Goal: Information Seeking & Learning: Learn about a topic

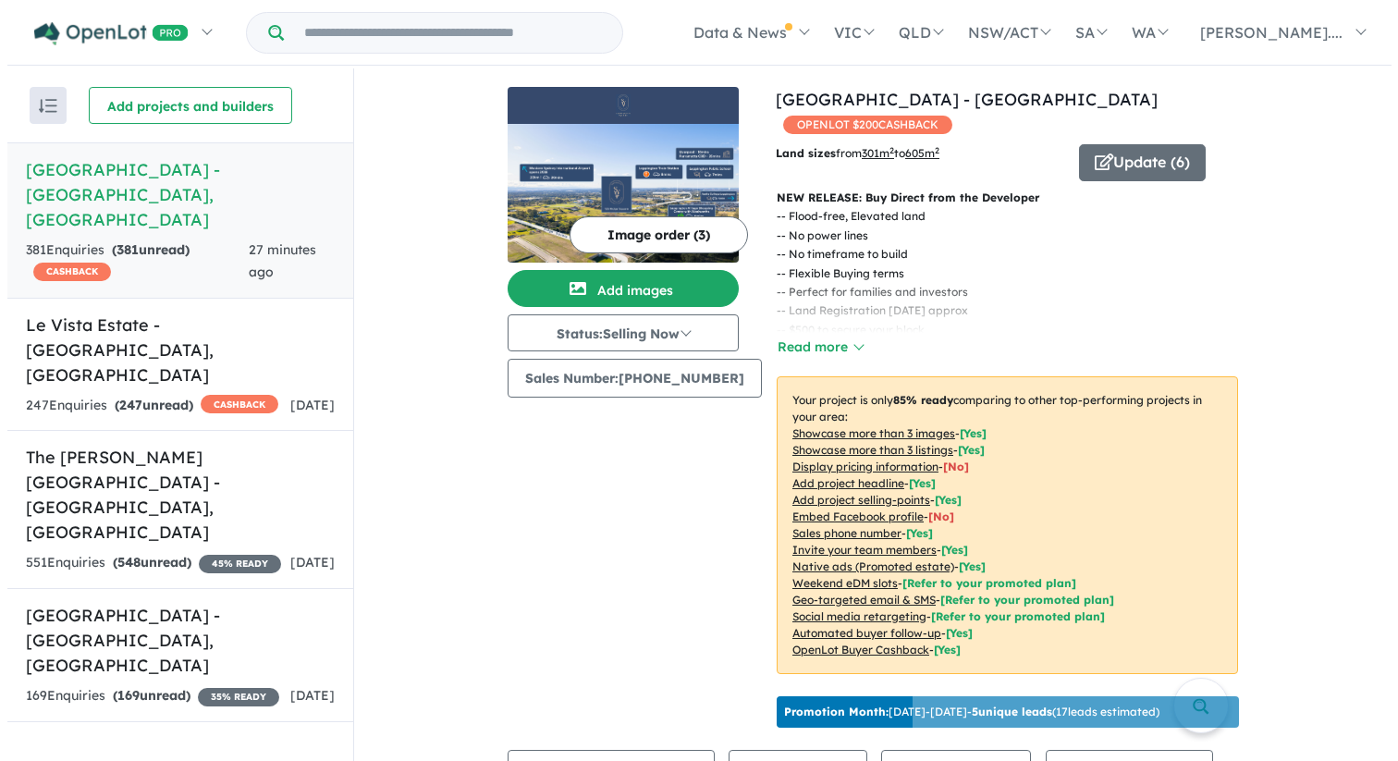
scroll to position [447, 0]
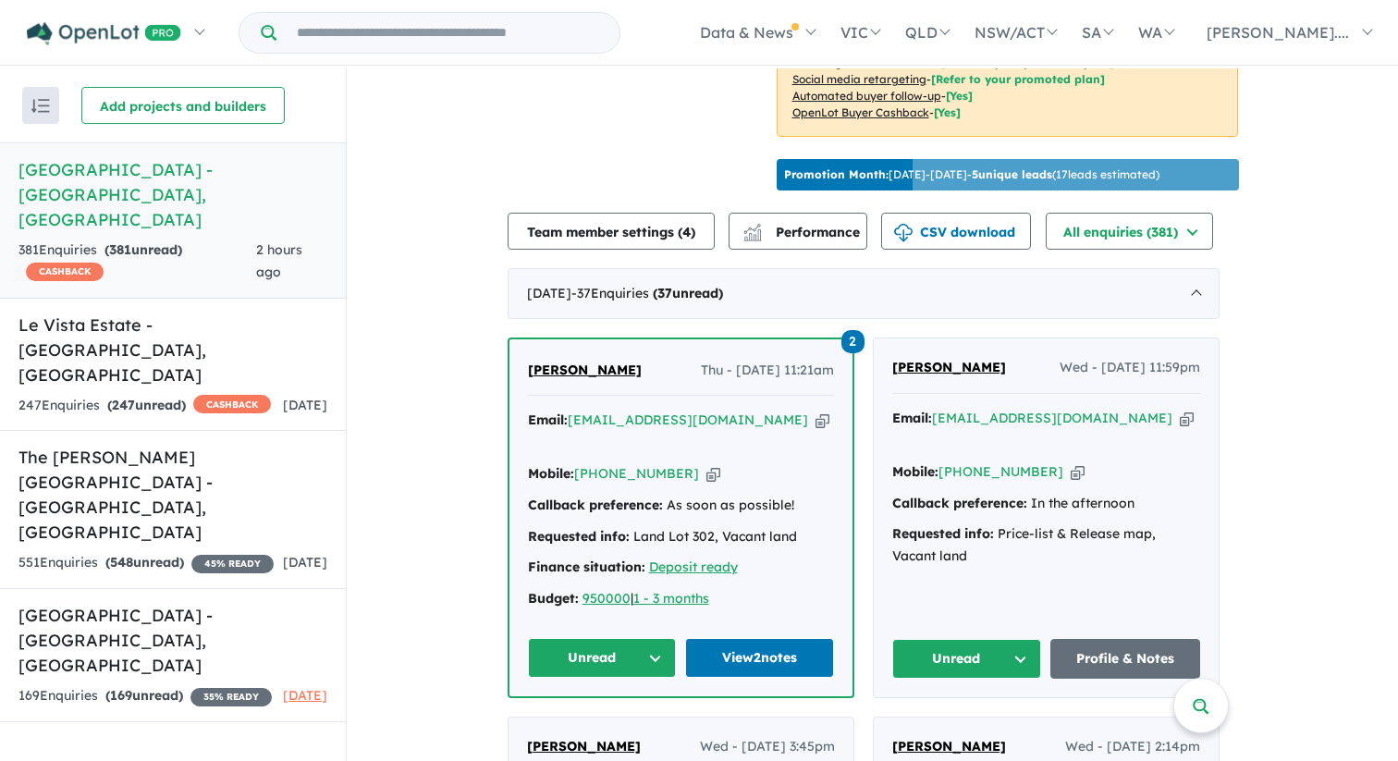
scroll to position [532, 0]
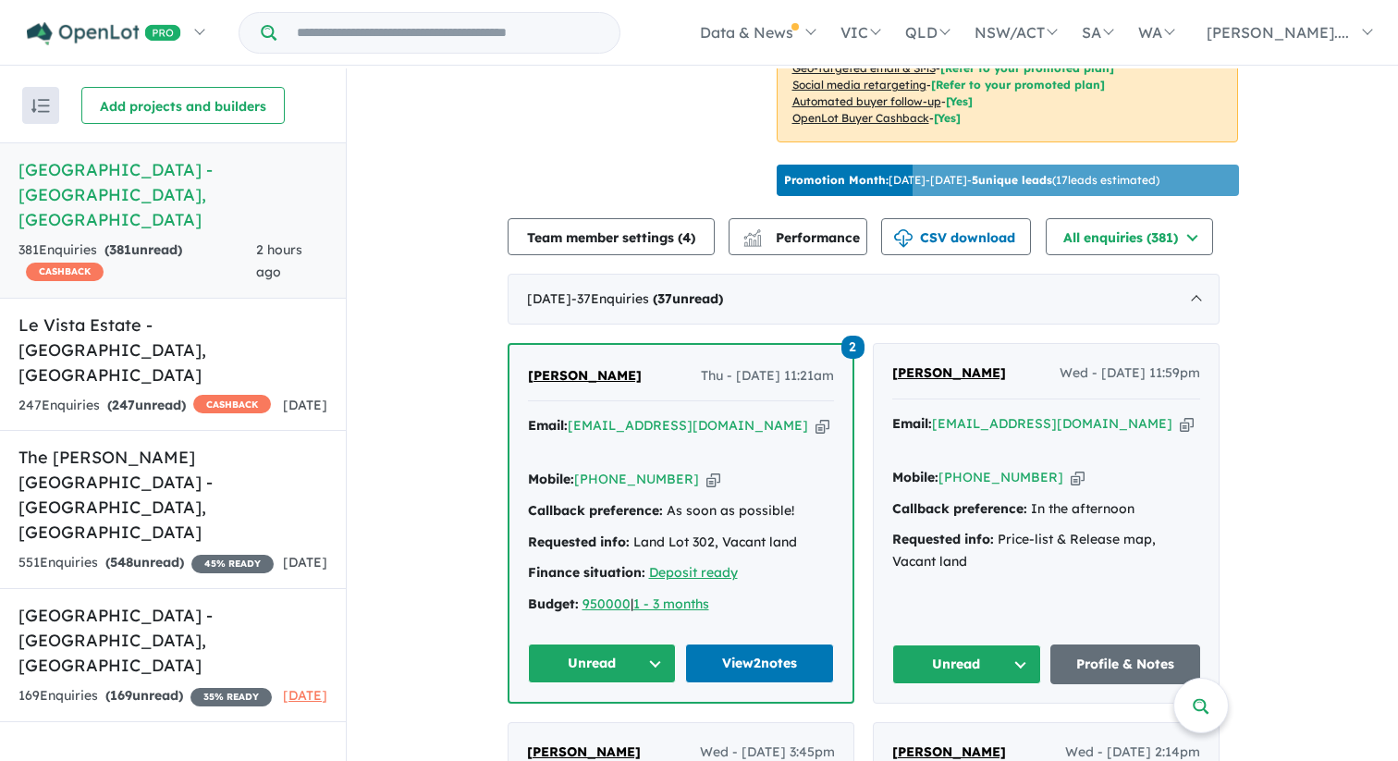
click at [857, 359] on span "2" at bounding box center [852, 347] width 23 height 23
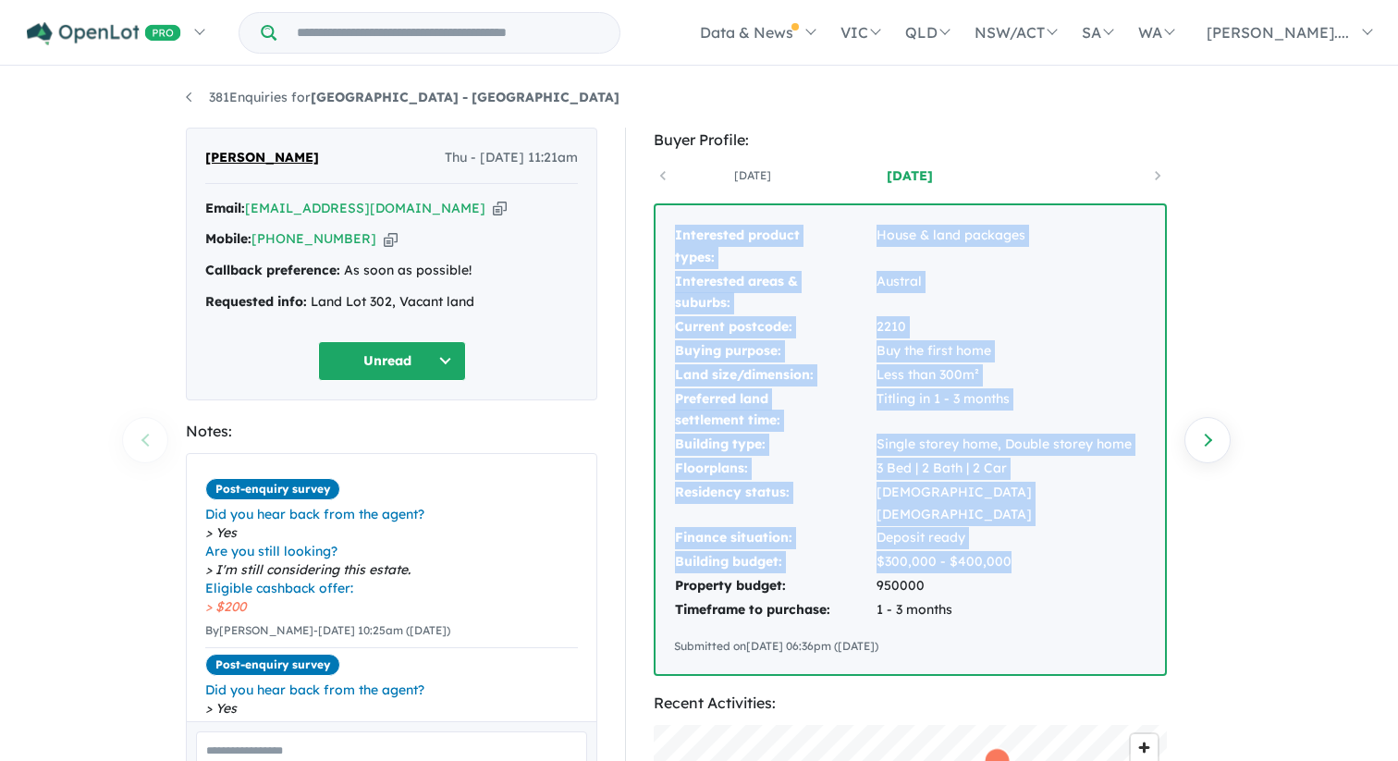
drag, startPoint x: 671, startPoint y: 231, endPoint x: 1012, endPoint y: 535, distance: 457.0
click at [1012, 535] on div "Interested product types: House & land packages Interested areas & suburbs: [GE…" at bounding box center [909, 439] width 509 height 469
click at [956, 598] on td "1 - 3 months" at bounding box center [1010, 610] width 271 height 24
copy tbody "Interested product types: House & land packages Interested areas & suburbs: [GE…"
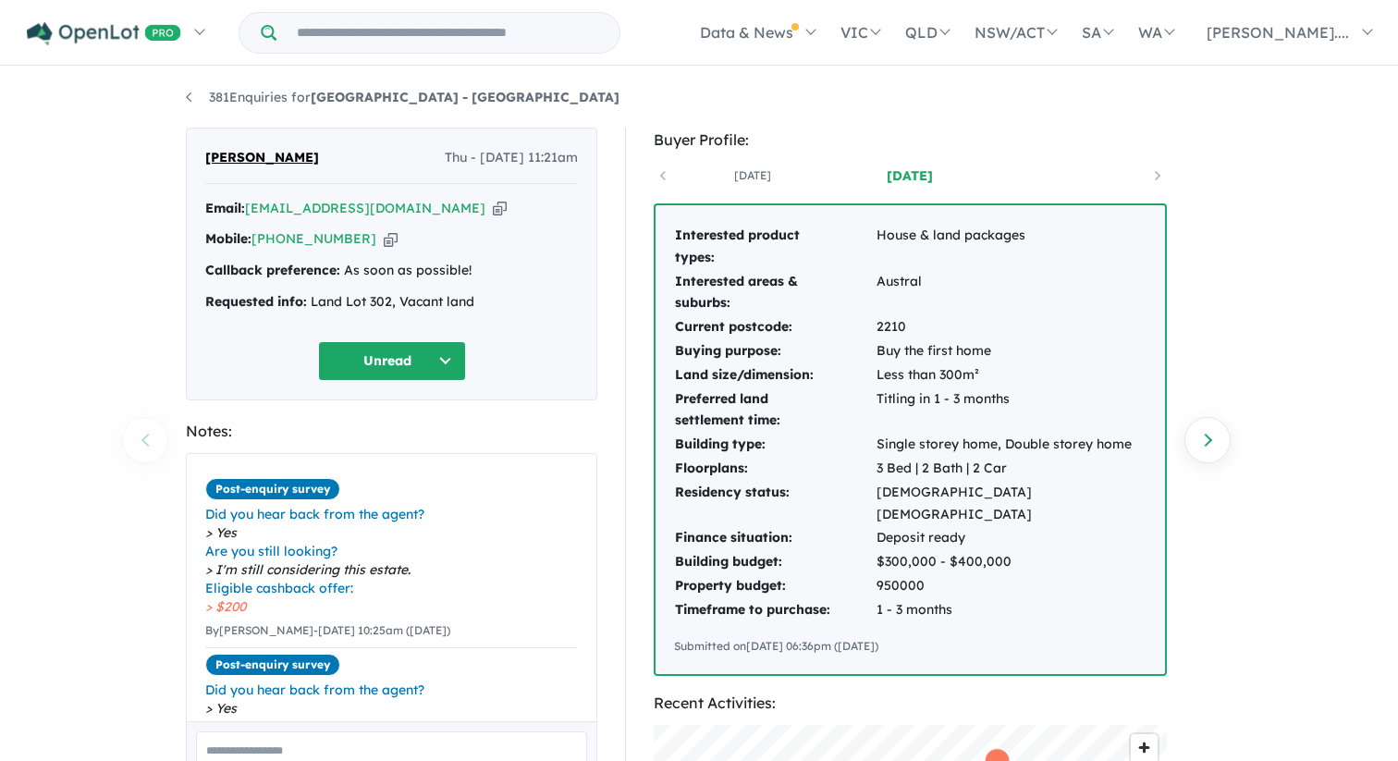
click at [905, 175] on link "[DATE]" at bounding box center [909, 175] width 157 height 18
click at [765, 175] on link "[DATE]" at bounding box center [752, 175] width 157 height 18
click at [896, 178] on link "[DATE]" at bounding box center [909, 175] width 157 height 18
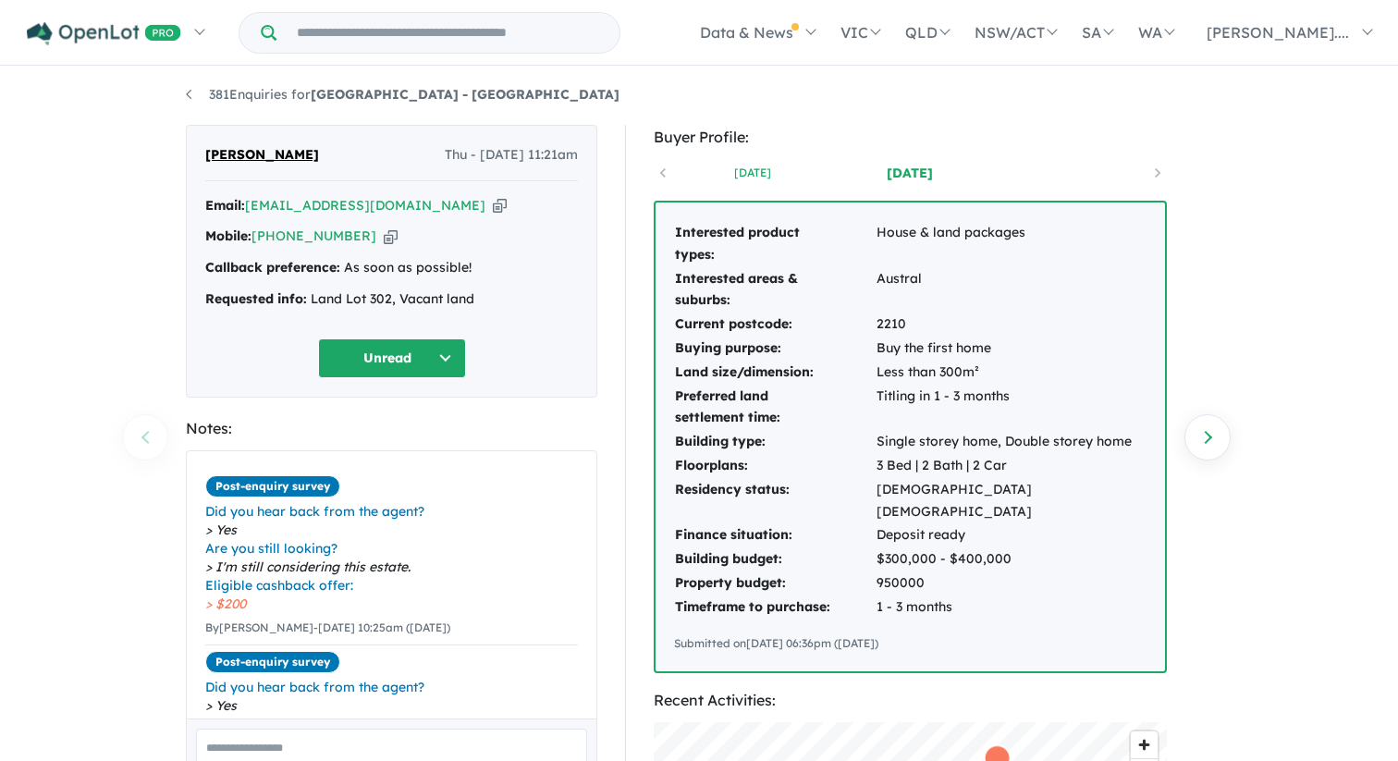
click at [749, 178] on link "[DATE]" at bounding box center [752, 173] width 157 height 18
click at [887, 174] on link "[DATE]" at bounding box center [909, 173] width 157 height 18
